Goal: Check status: Check status

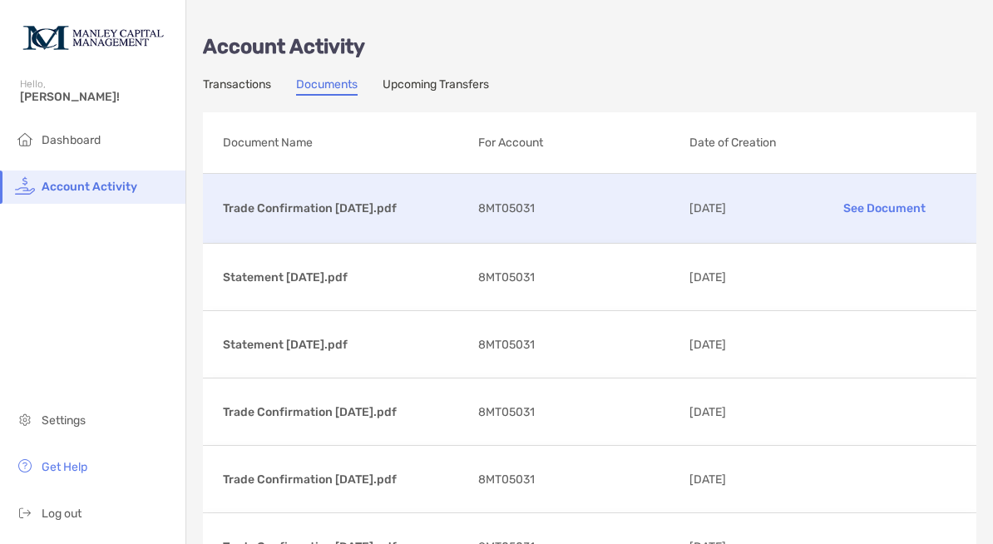
click at [888, 205] on p "See Document" at bounding box center [885, 208] width 144 height 29
click at [883, 200] on p "See Document" at bounding box center [885, 208] width 144 height 29
click at [324, 80] on link "Documents" at bounding box center [327, 86] width 62 height 18
click at [329, 85] on link "Documents" at bounding box center [327, 86] width 62 height 18
click at [80, 138] on span "Dashboard" at bounding box center [71, 140] width 59 height 14
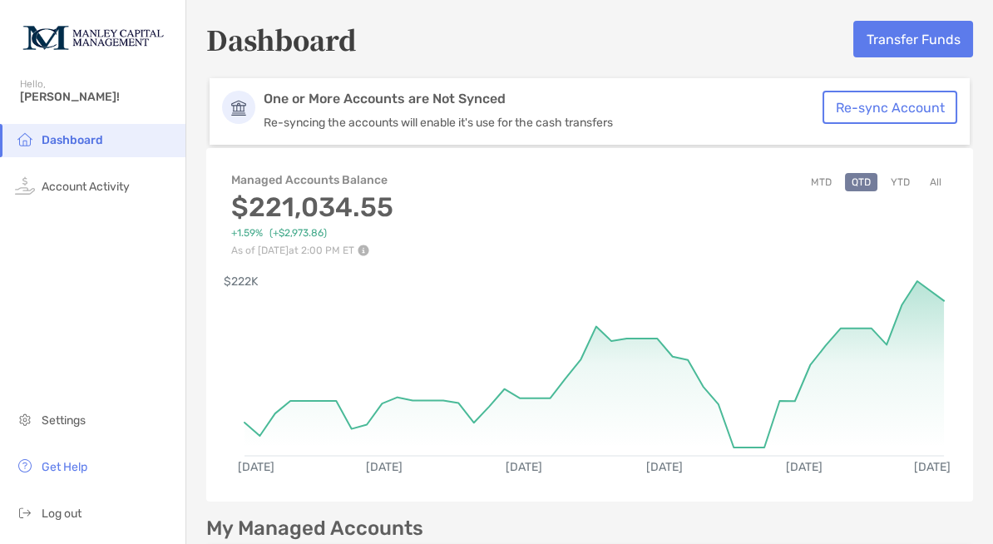
click at [883, 106] on button "Re-sync Account" at bounding box center [890, 107] width 135 height 33
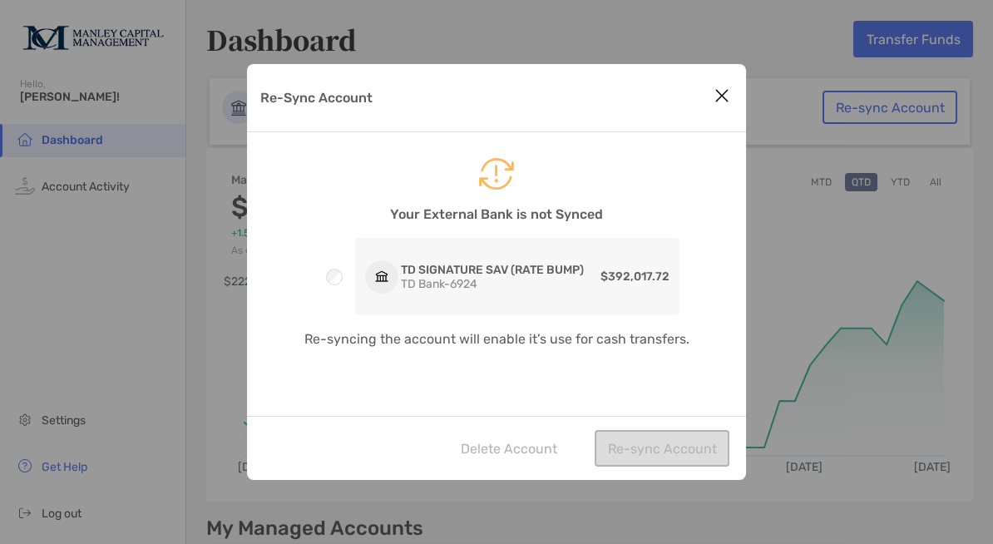
click at [725, 92] on icon "Close modal" at bounding box center [722, 96] width 15 height 20
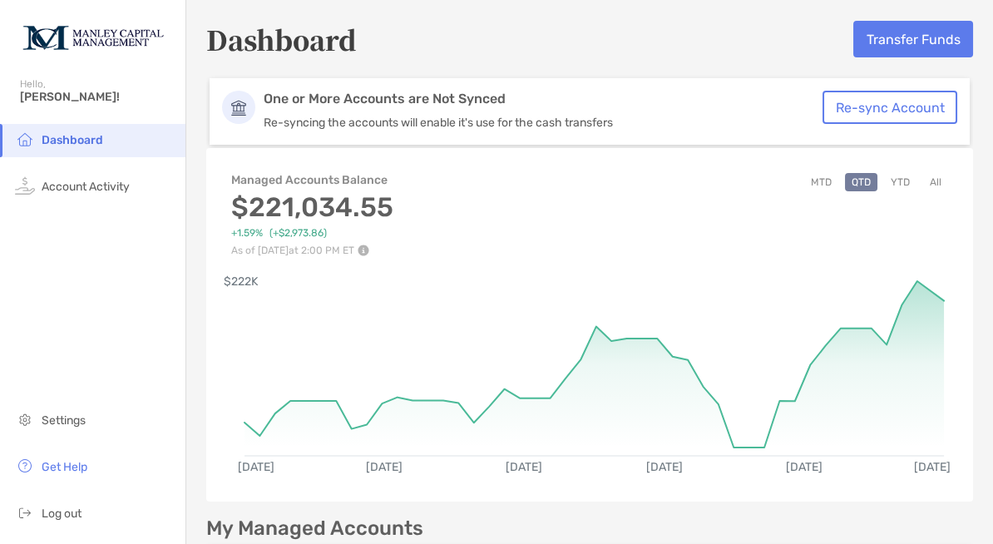
click at [823, 180] on button "MTD" at bounding box center [821, 182] width 34 height 18
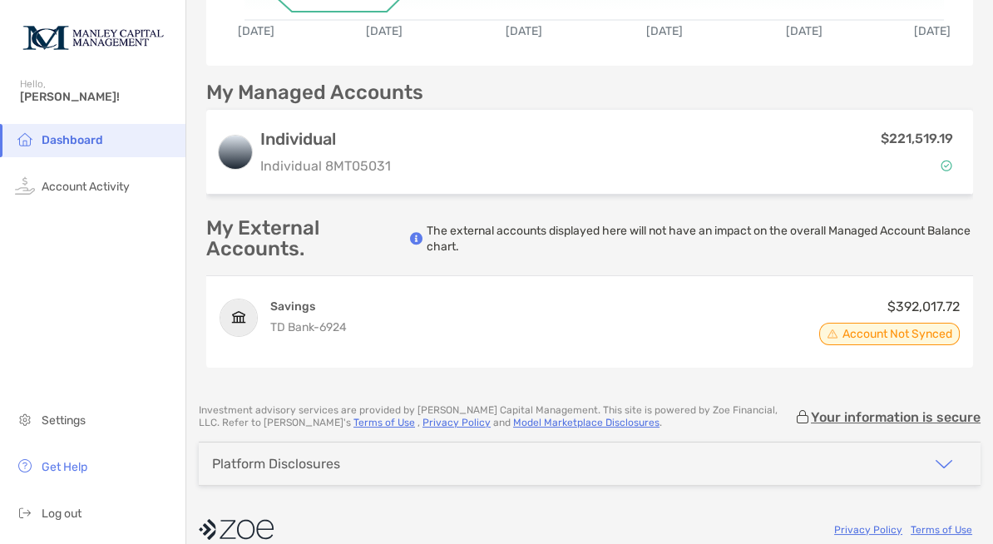
scroll to position [437, 0]
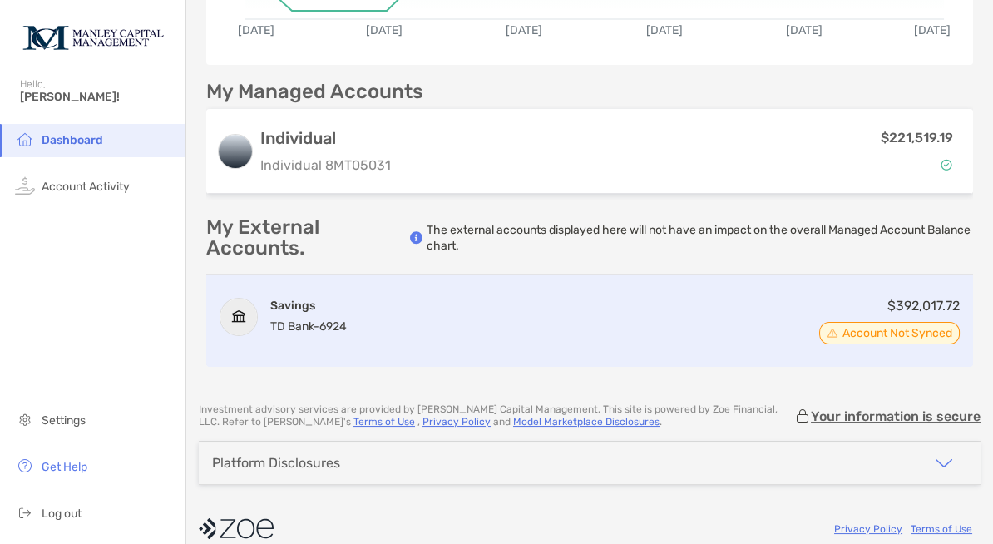
click at [873, 329] on span "Account Not Synced" at bounding box center [898, 333] width 110 height 8
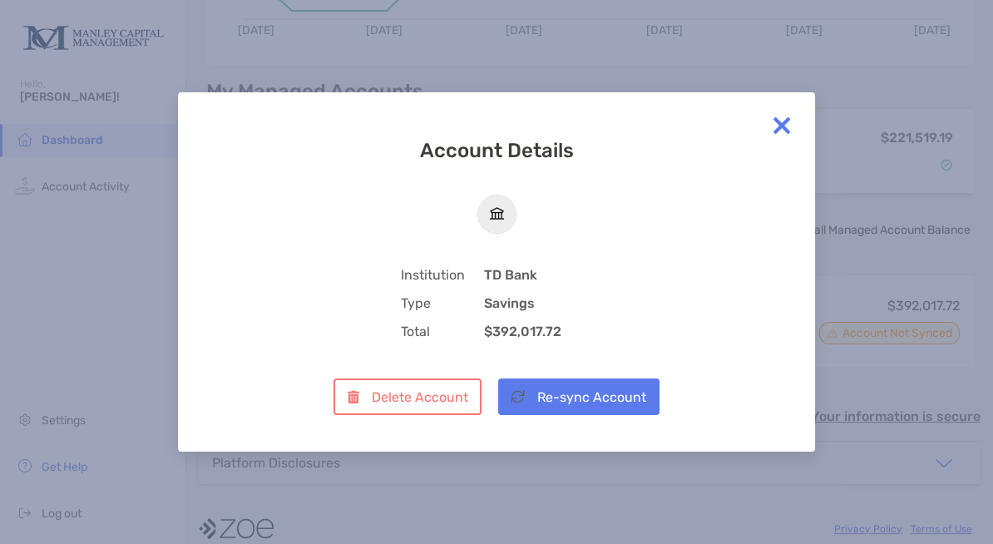
click at [593, 397] on button "Re-sync Account" at bounding box center [578, 397] width 161 height 37
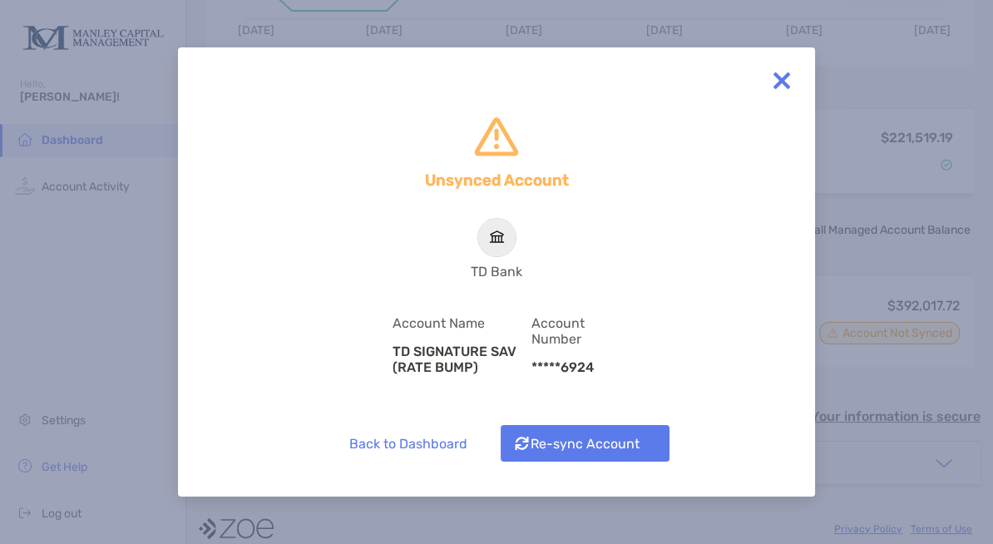
click at [597, 443] on button "Re-sync Account" at bounding box center [585, 443] width 169 height 37
click at [780, 77] on img at bounding box center [781, 80] width 33 height 33
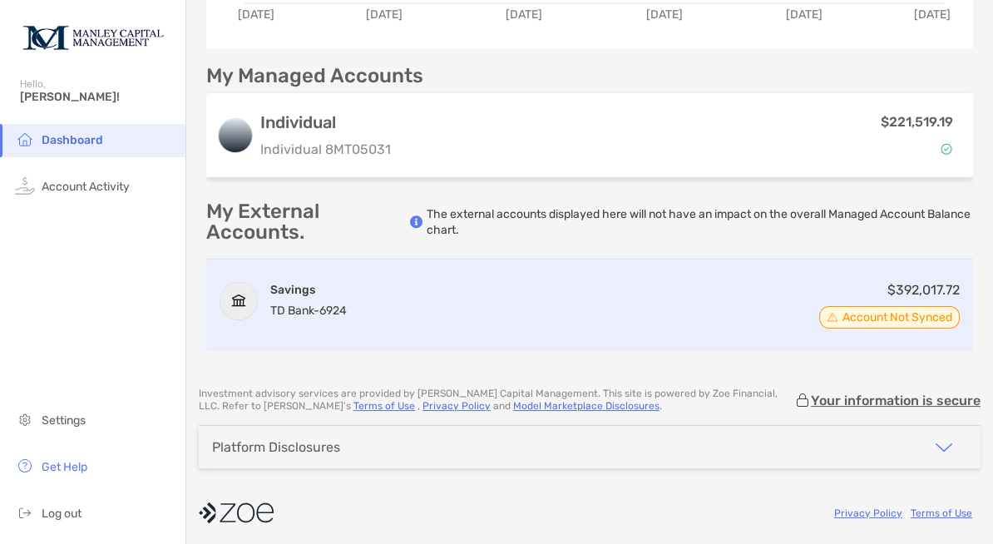
scroll to position [452, 0]
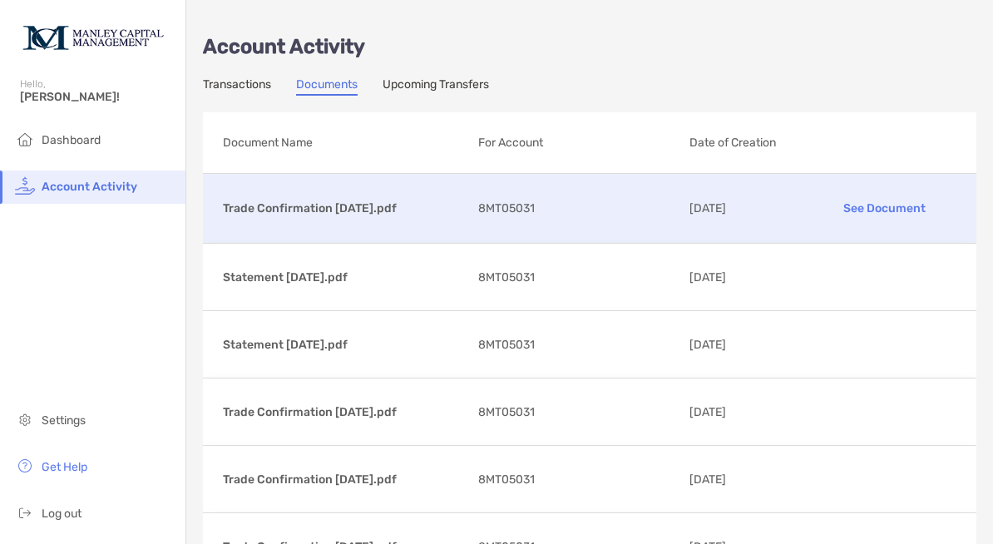
click at [878, 204] on p "See Document" at bounding box center [885, 208] width 144 height 29
click at [116, 184] on span "Account Activity" at bounding box center [90, 187] width 96 height 14
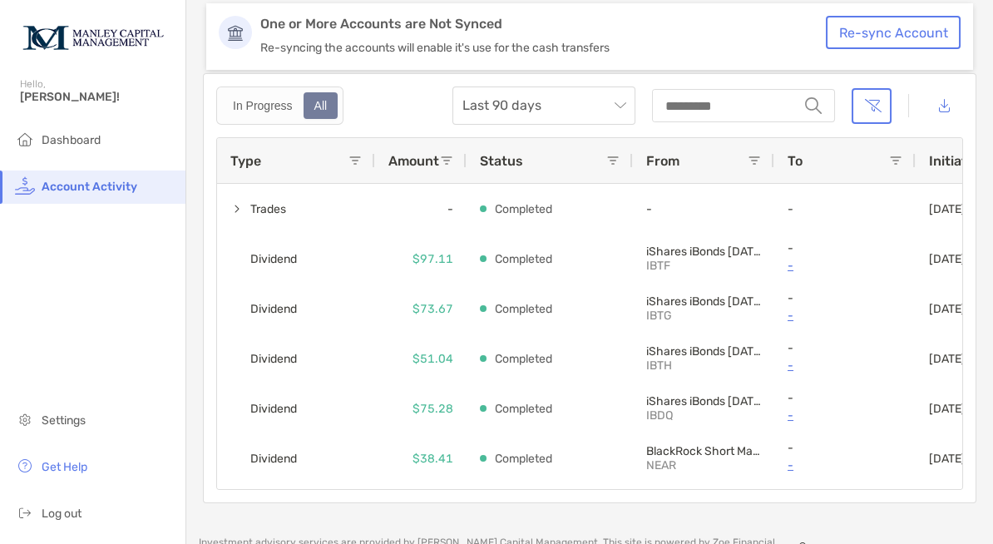
click at [326, 106] on div "All" at bounding box center [321, 105] width 32 height 23
click at [622, 104] on span "Last 90 days" at bounding box center [544, 105] width 163 height 37
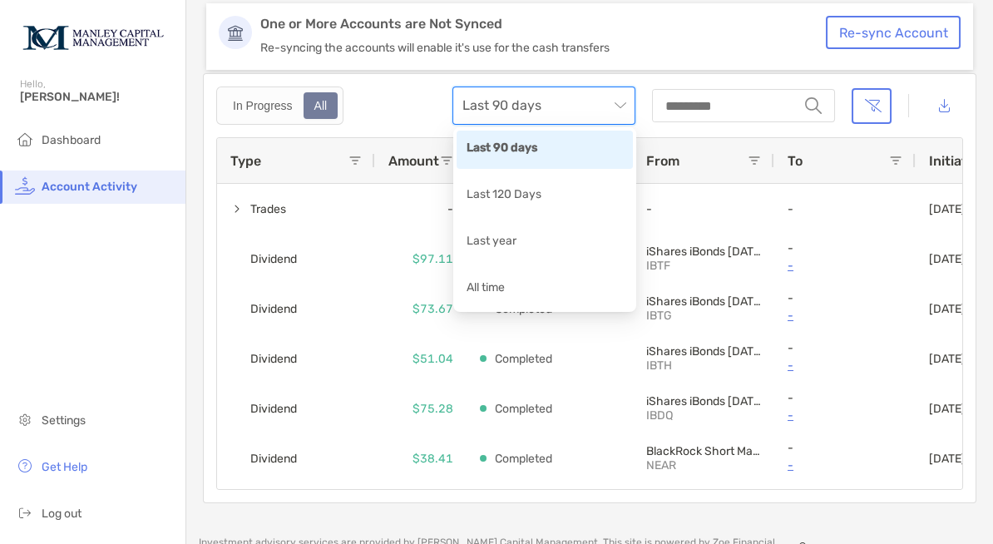
click at [622, 103] on span "Last 90 days" at bounding box center [544, 105] width 163 height 37
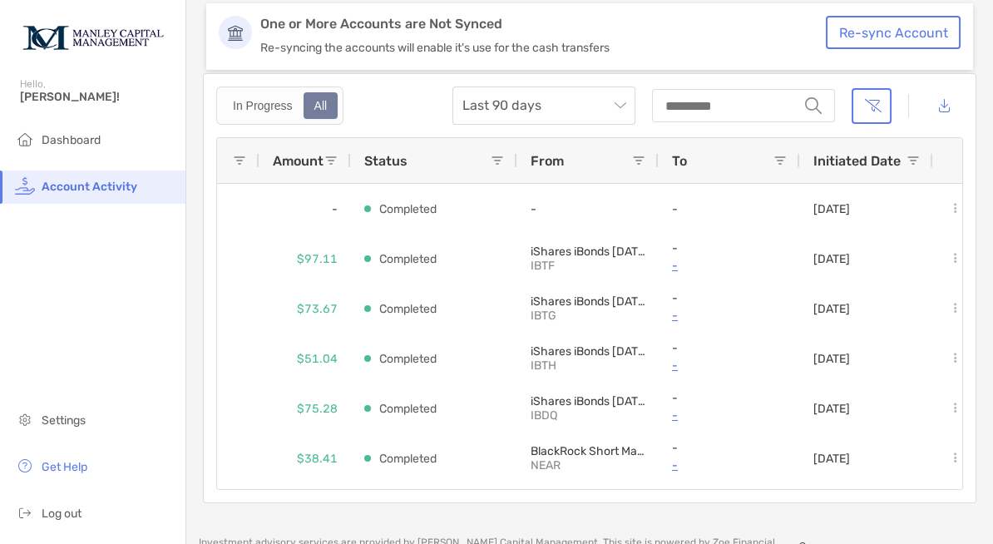
click at [323, 104] on div "All" at bounding box center [321, 105] width 32 height 23
click at [623, 105] on span "Last 90 days" at bounding box center [544, 105] width 163 height 37
click at [240, 160] on span at bounding box center [239, 160] width 13 height 13
click at [387, 160] on span "Status" at bounding box center [385, 161] width 43 height 16
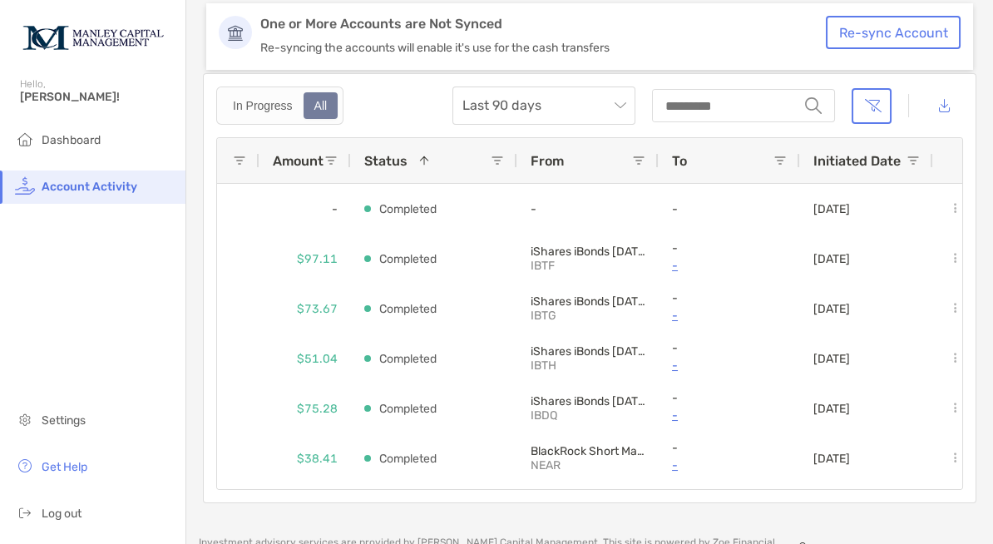
click at [499, 162] on span at bounding box center [497, 160] width 13 height 13
click at [641, 158] on span at bounding box center [638, 160] width 13 height 13
click at [781, 162] on span at bounding box center [780, 160] width 13 height 13
click at [919, 156] on span at bounding box center [913, 160] width 13 height 13
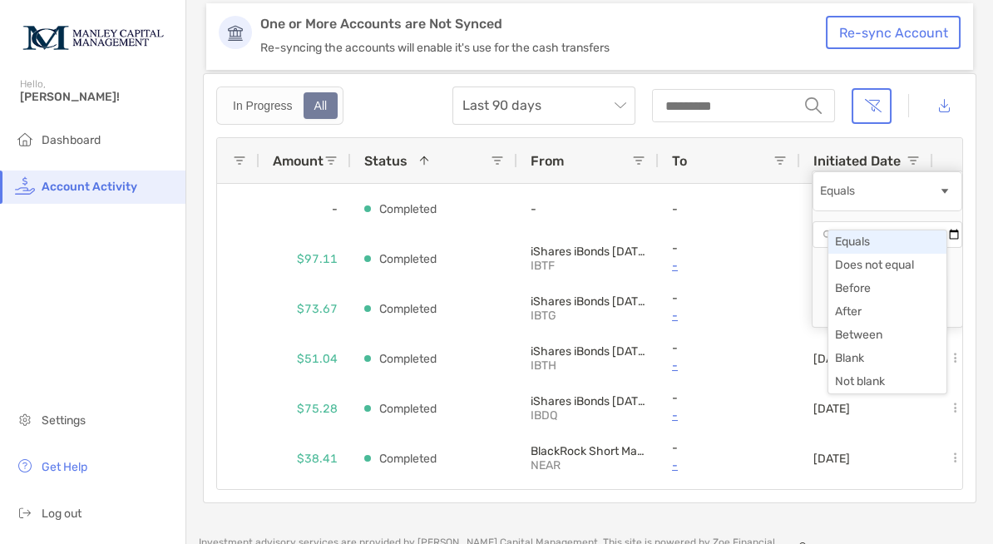
click at [938, 198] on span "Filtering operator" at bounding box center [944, 191] width 13 height 13
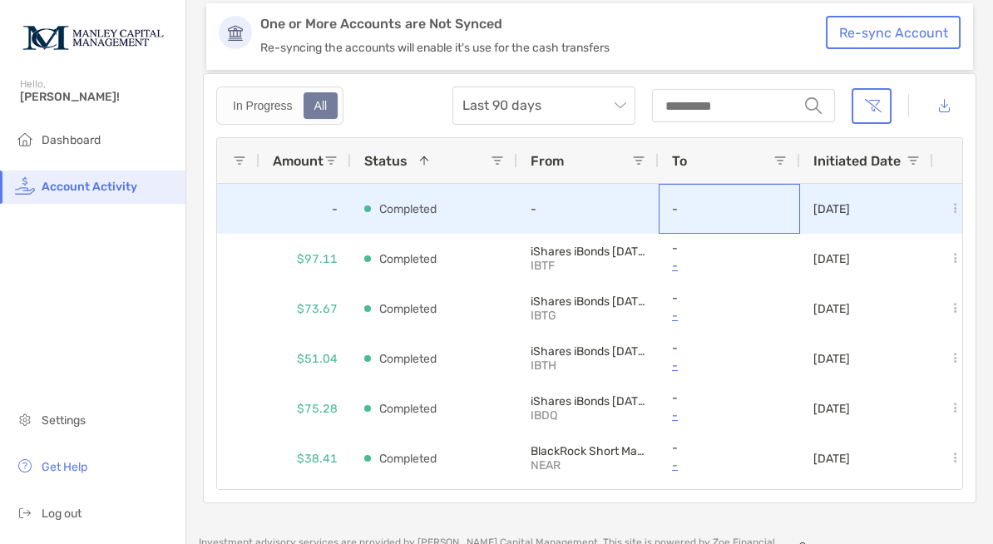
click at [714, 197] on div "-" at bounding box center [729, 209] width 115 height 48
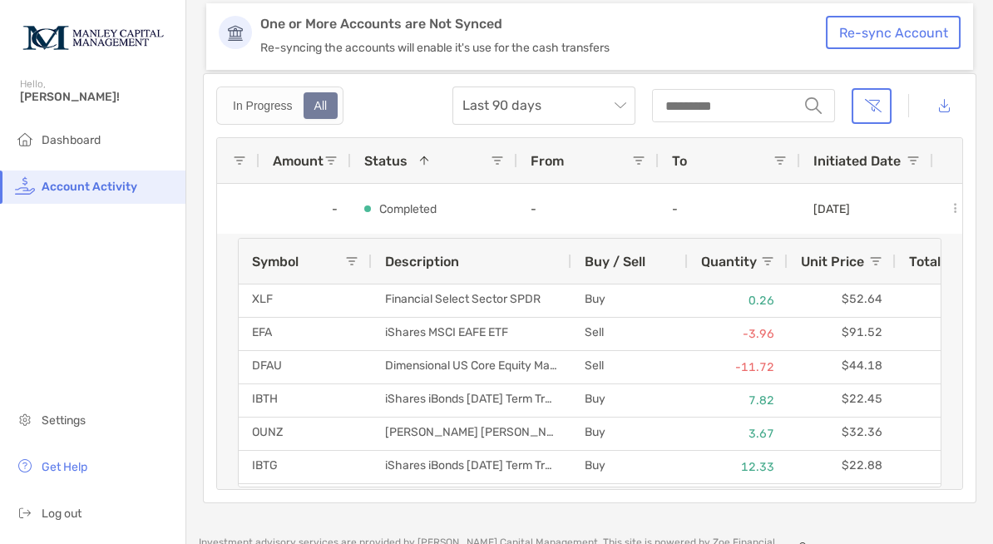
scroll to position [18, 0]
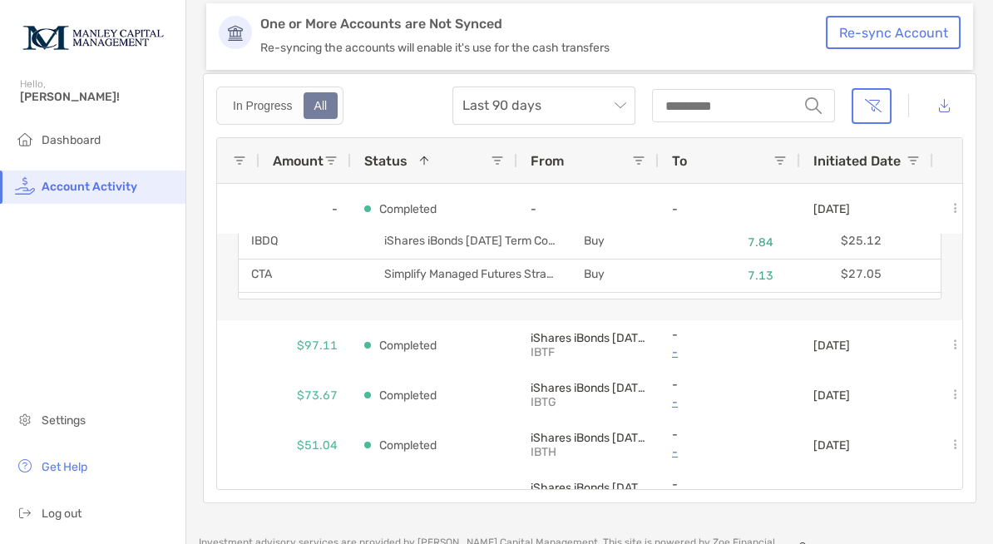
click at [782, 161] on span at bounding box center [780, 160] width 13 height 13
click at [321, 105] on div "All" at bounding box center [321, 105] width 32 height 23
click at [275, 105] on div "In Progress" at bounding box center [263, 105] width 78 height 23
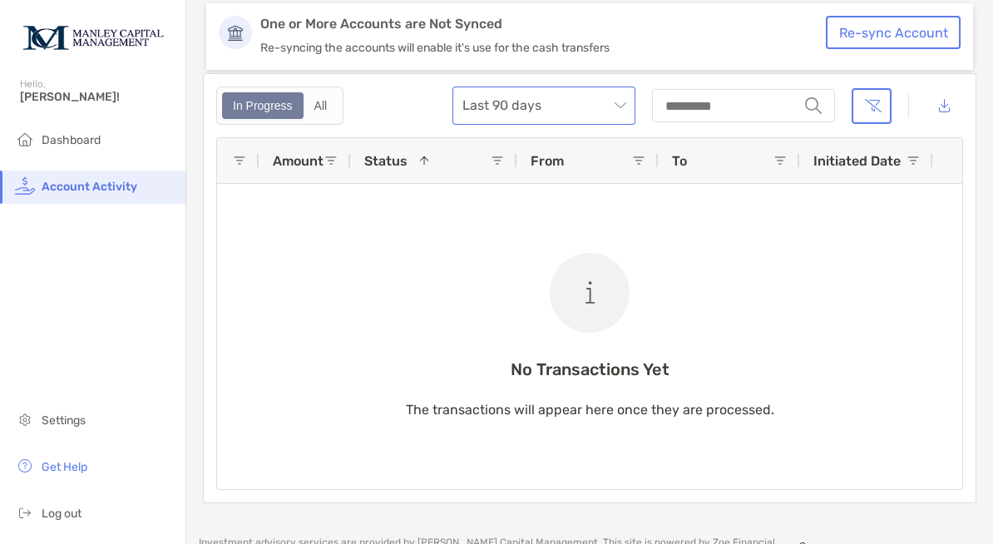
click at [623, 105] on span "Last 90 days" at bounding box center [544, 105] width 163 height 37
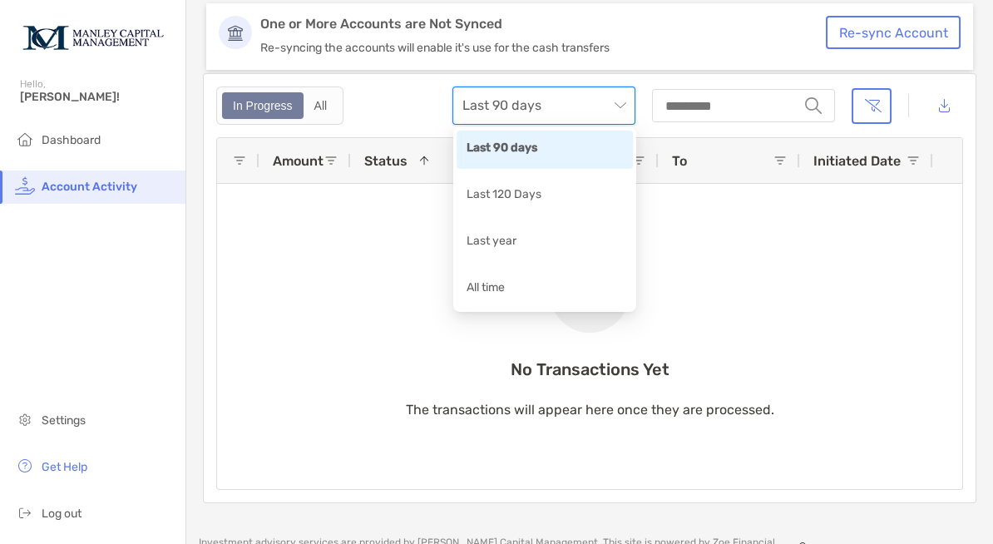
click at [623, 103] on span "Last 90 days" at bounding box center [544, 105] width 163 height 37
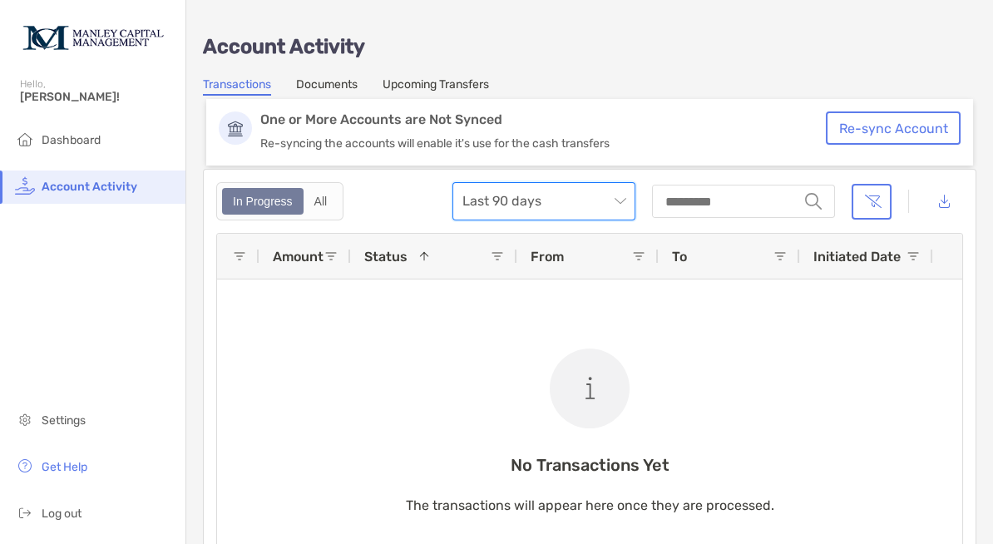
click at [903, 130] on button "Re-sync Account" at bounding box center [893, 127] width 135 height 33
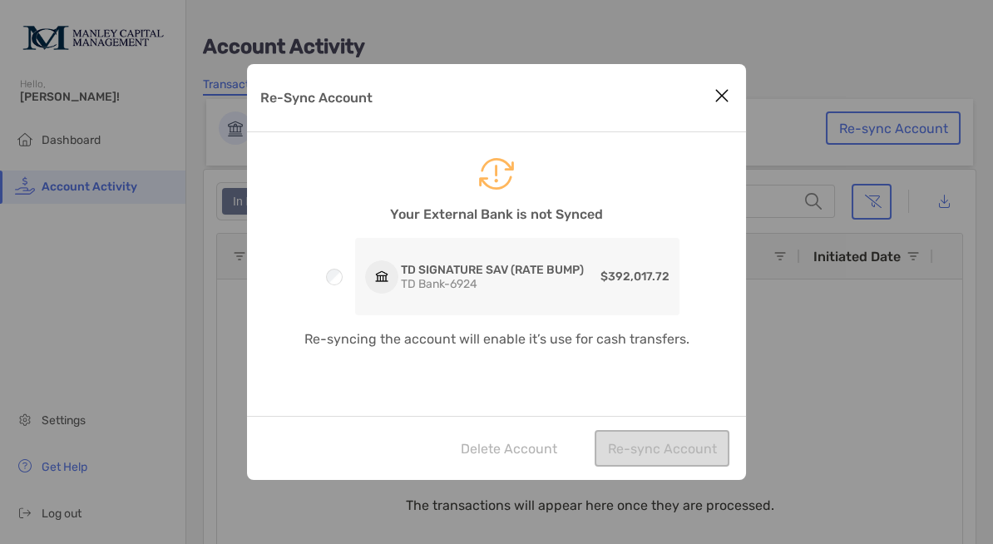
click at [725, 99] on icon "Close modal" at bounding box center [722, 96] width 15 height 20
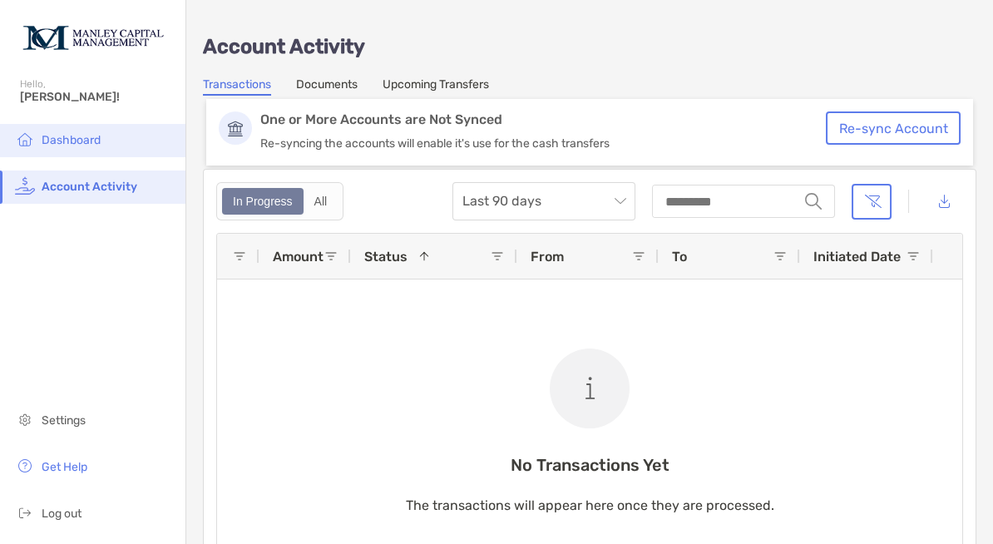
click at [72, 139] on span "Dashboard" at bounding box center [71, 140] width 59 height 14
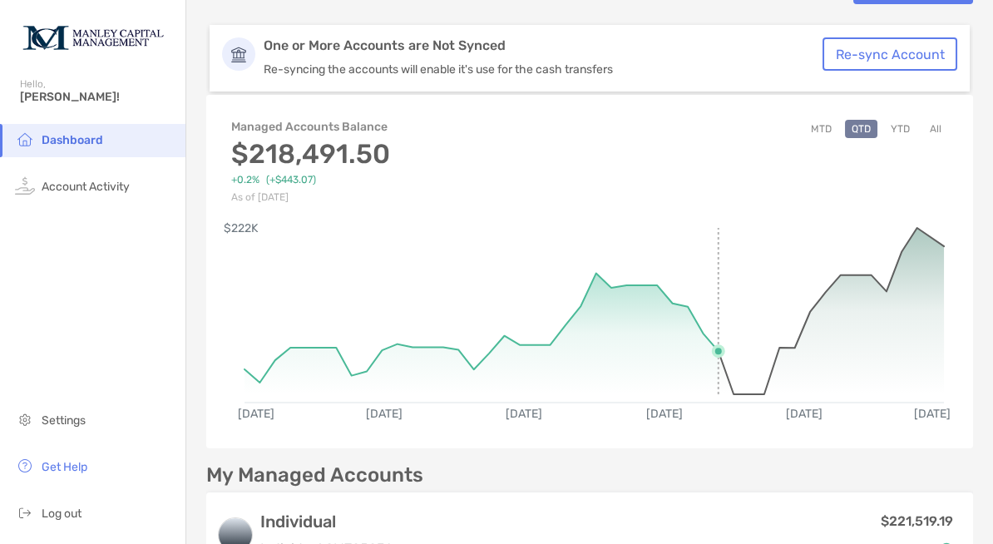
scroll to position [48, 0]
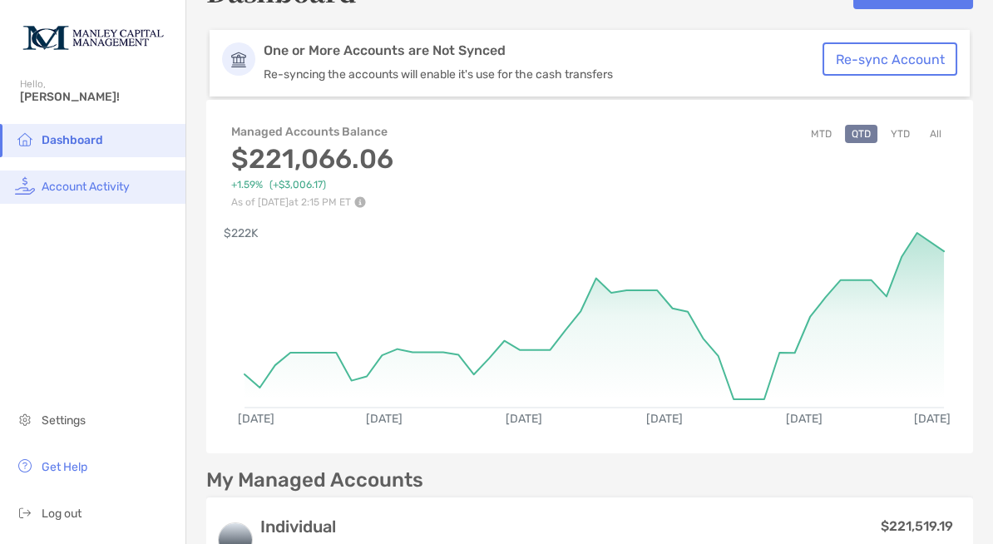
click at [101, 188] on span "Account Activity" at bounding box center [86, 187] width 88 height 14
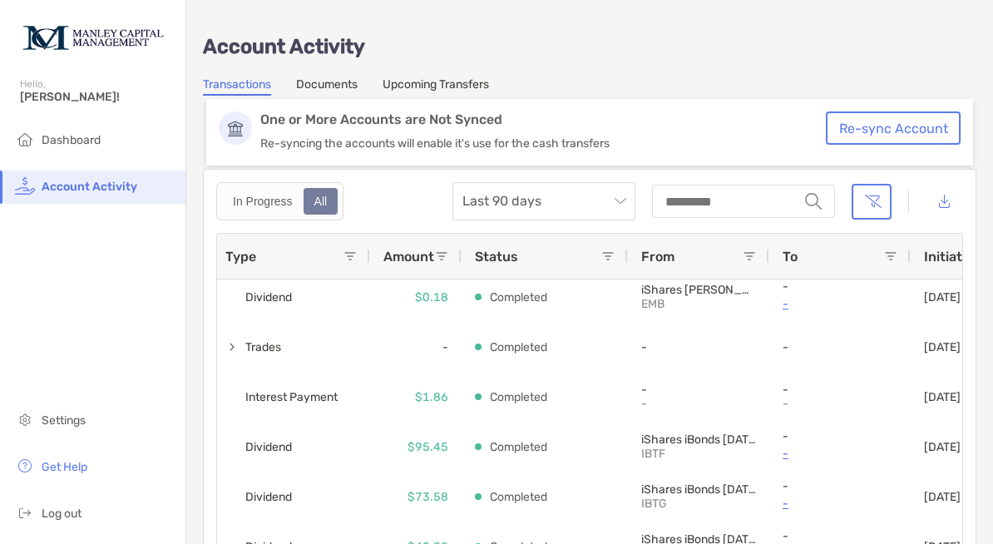
scroll to position [359, 0]
